Goal: Find specific page/section: Find specific page/section

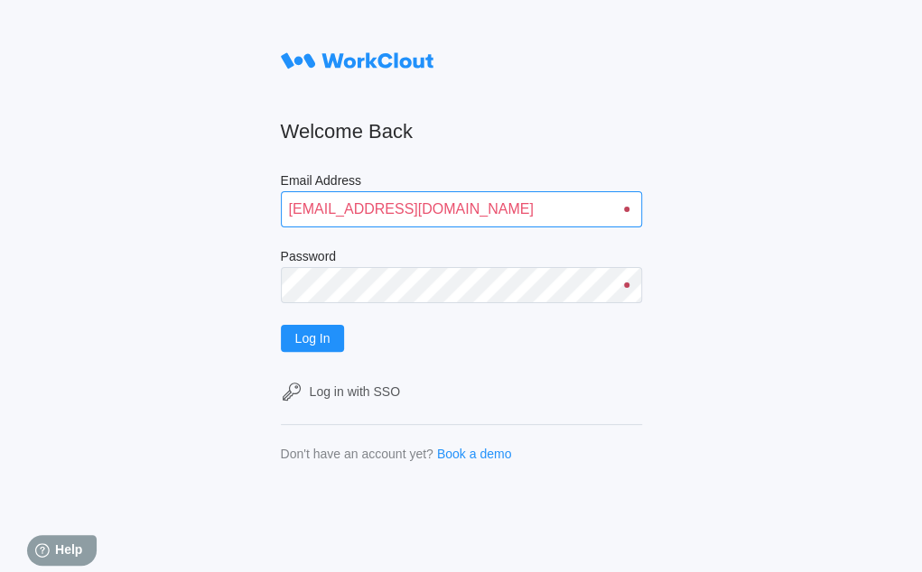
type input "[EMAIL_ADDRESS][DOMAIN_NAME]"
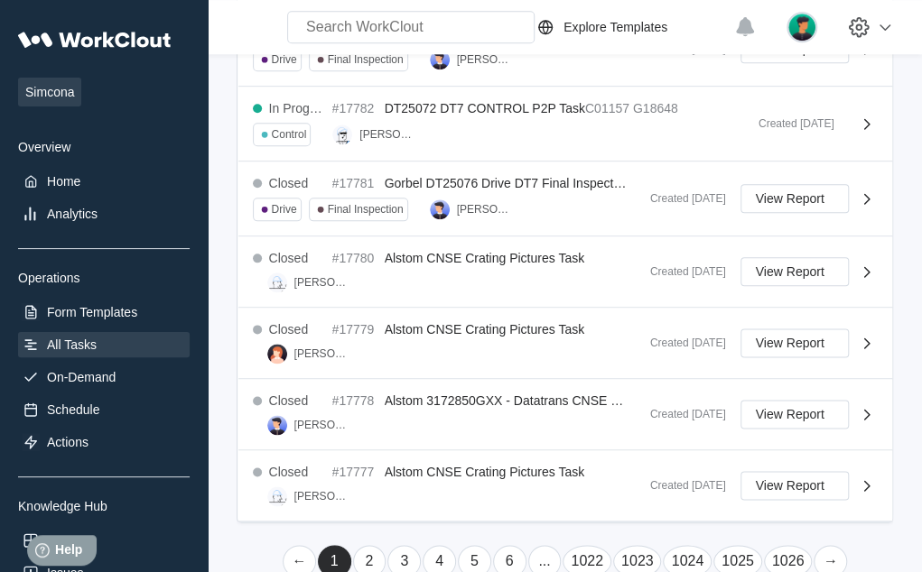
click at [828, 552] on link "→" at bounding box center [829, 561] width 33 height 32
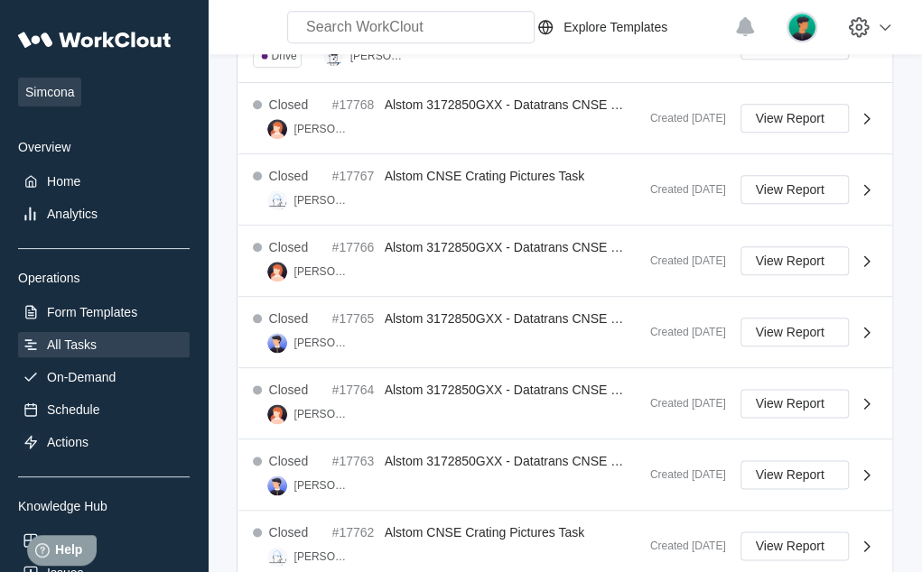
scroll to position [657, 0]
